Goal: Information Seeking & Learning: Learn about a topic

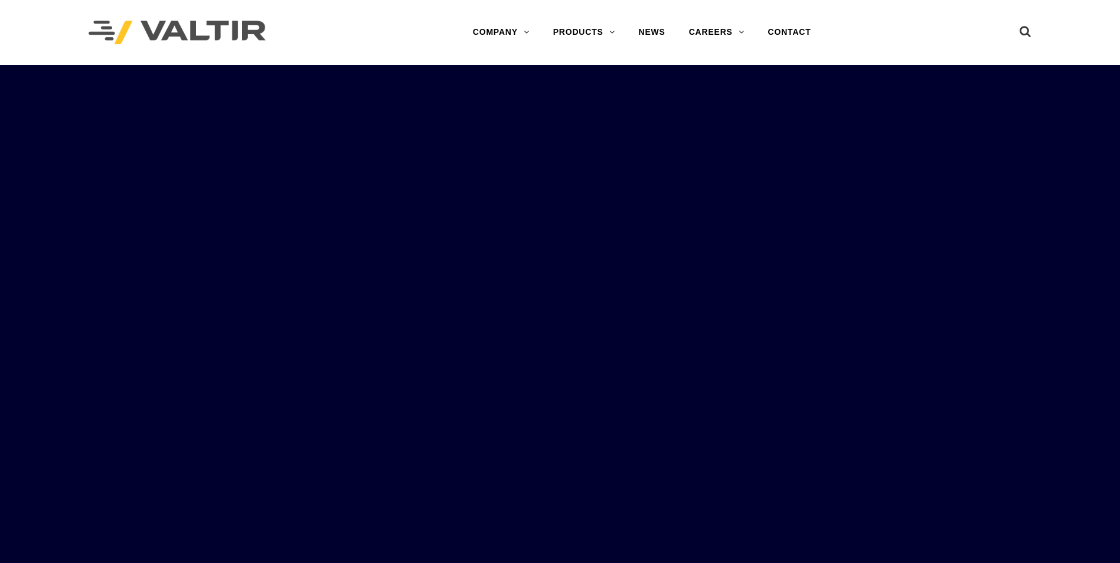
click at [575, 17] on div "Menu COMPANY ABOUT VALTIR OUR HISTORY RENTALS INTERNATIONAL PRODUCTS BARRICADES…" at bounding box center [642, 32] width 576 height 65
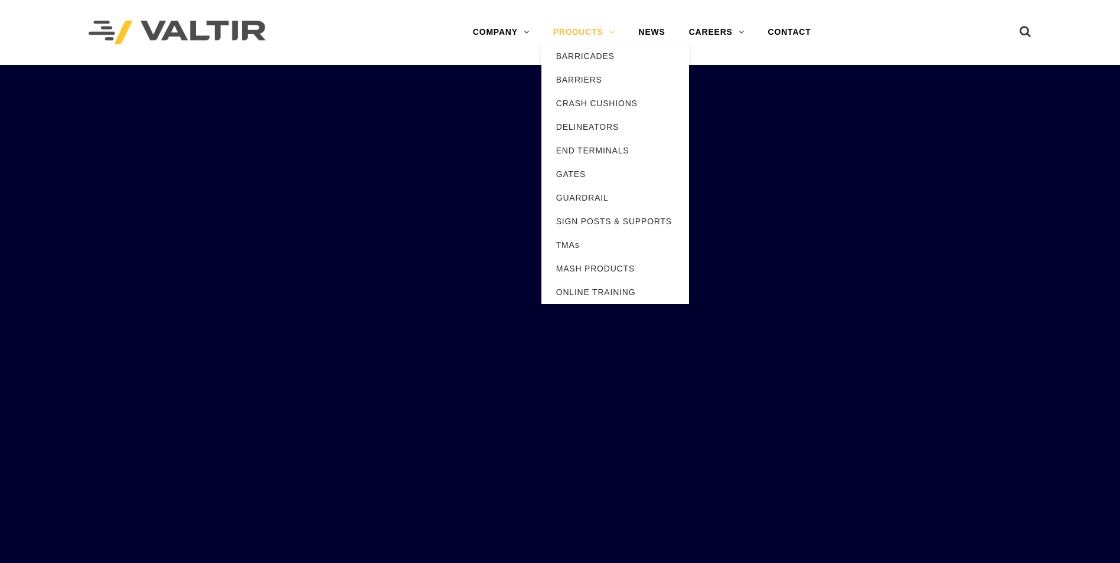
click at [589, 35] on link "PRODUCTS" at bounding box center [584, 33] width 86 height 24
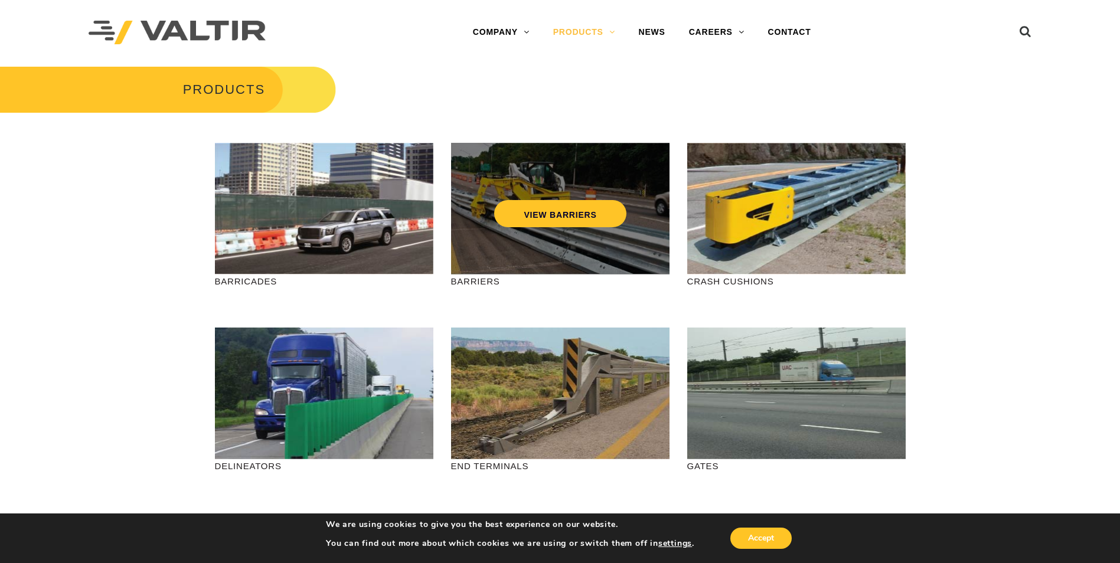
click at [570, 249] on div "VIEW BARRIERS" at bounding box center [560, 209] width 218 height 132
click at [559, 218] on link "VIEW BARRIERS" at bounding box center [560, 213] width 132 height 27
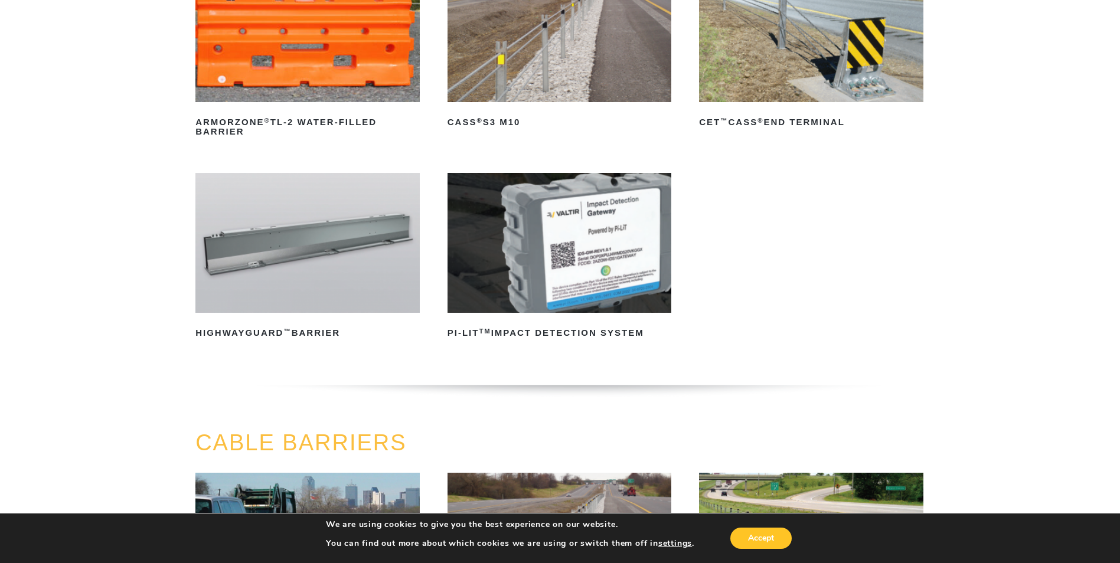
scroll to position [118, 0]
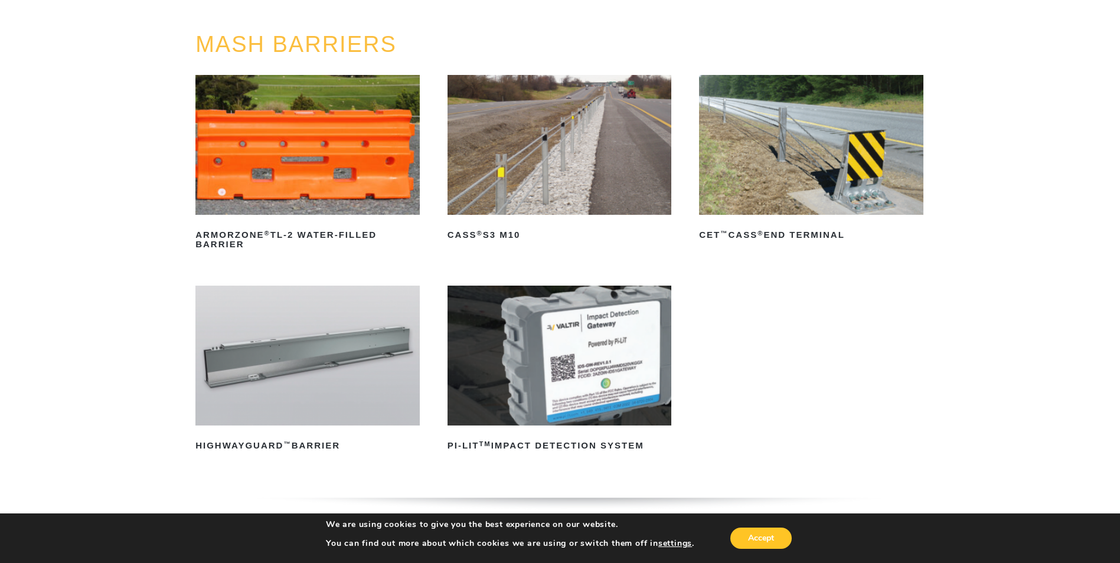
click at [329, 380] on img at bounding box center [307, 356] width 224 height 140
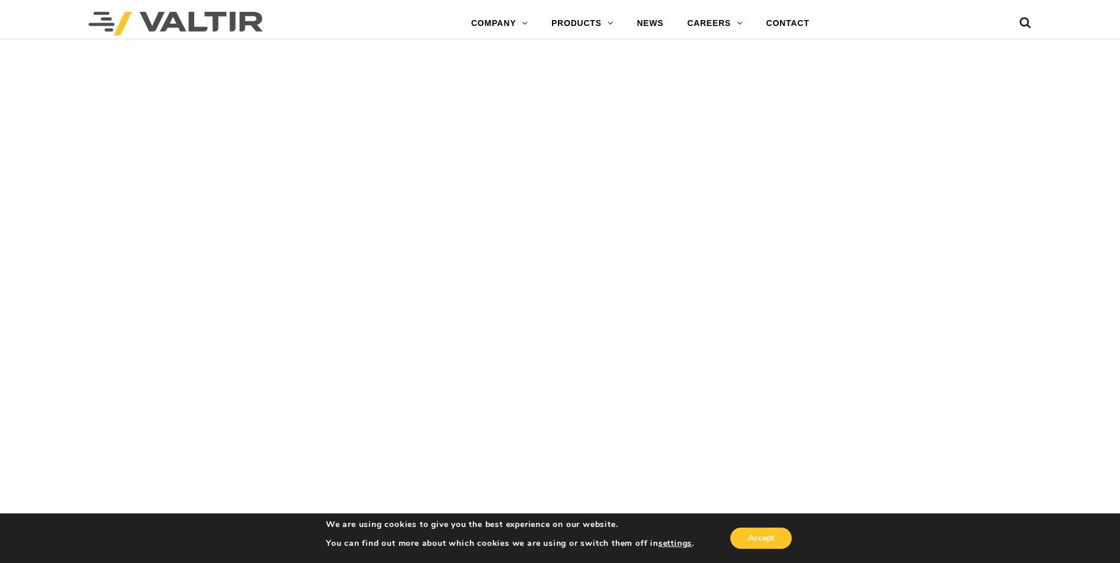
scroll to position [2244, 0]
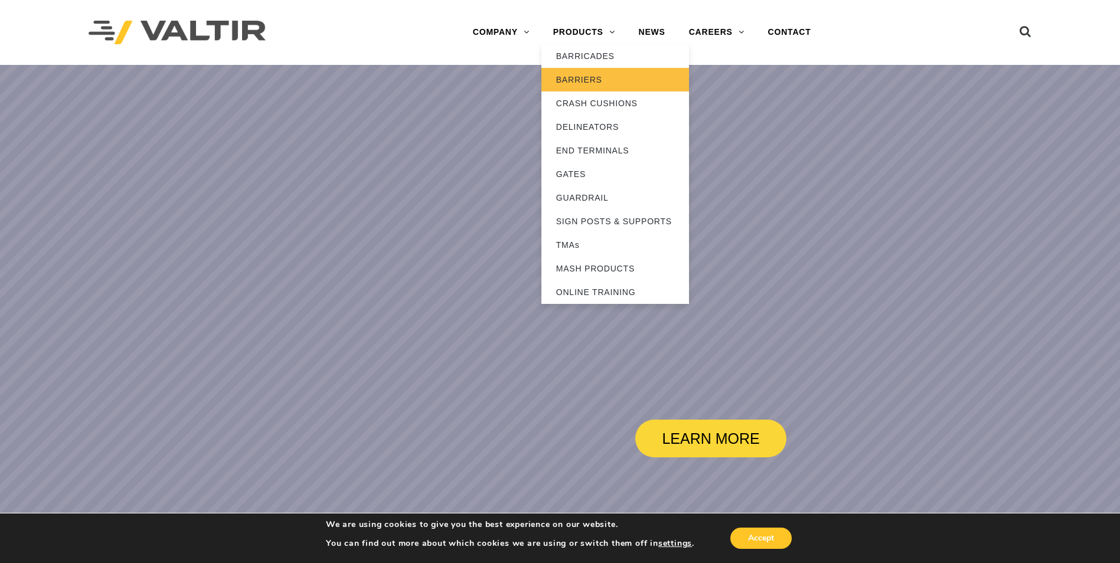
click at [578, 77] on link "BARRIERS" at bounding box center [615, 80] width 148 height 24
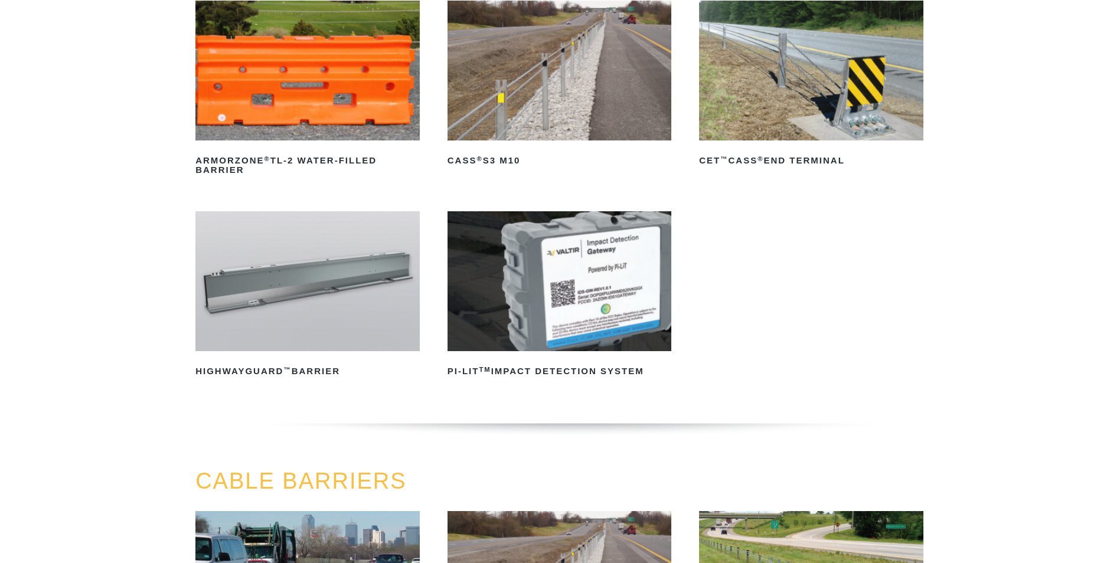
scroll to position [236, 0]
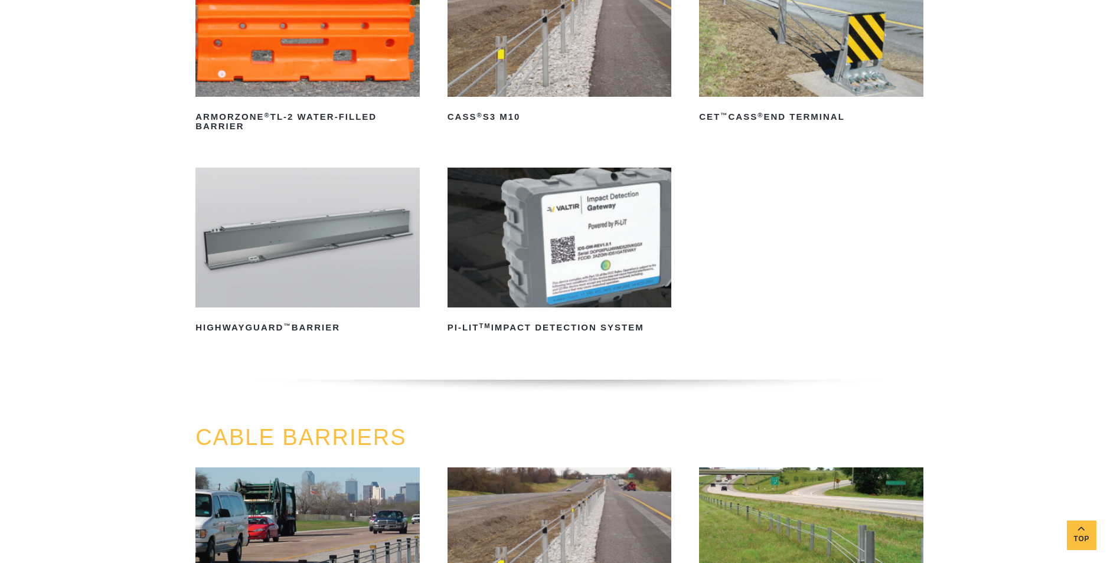
click at [343, 287] on img at bounding box center [307, 238] width 224 height 140
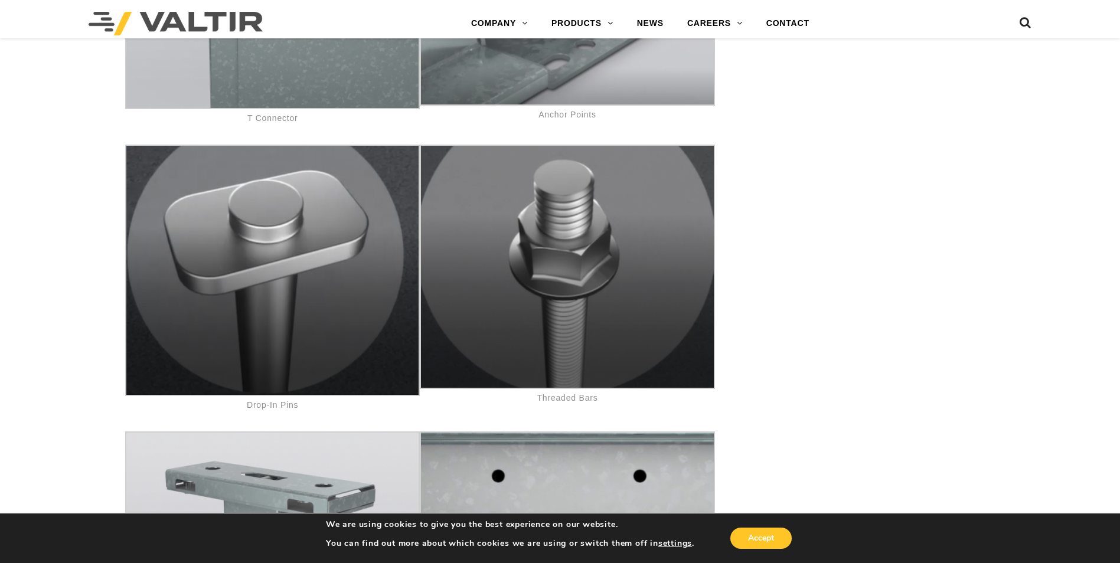
scroll to position [6318, 0]
